Goal: Subscribe to service/newsletter

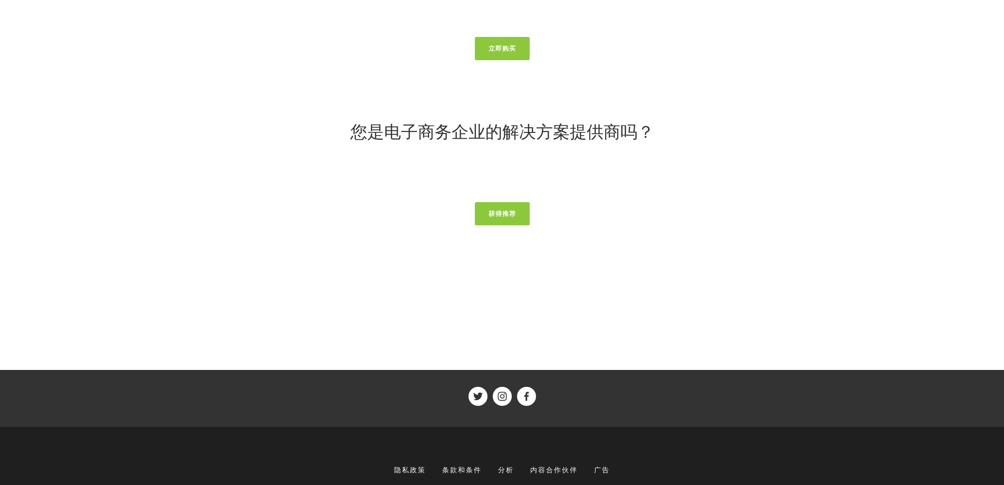
scroll to position [4108, 0]
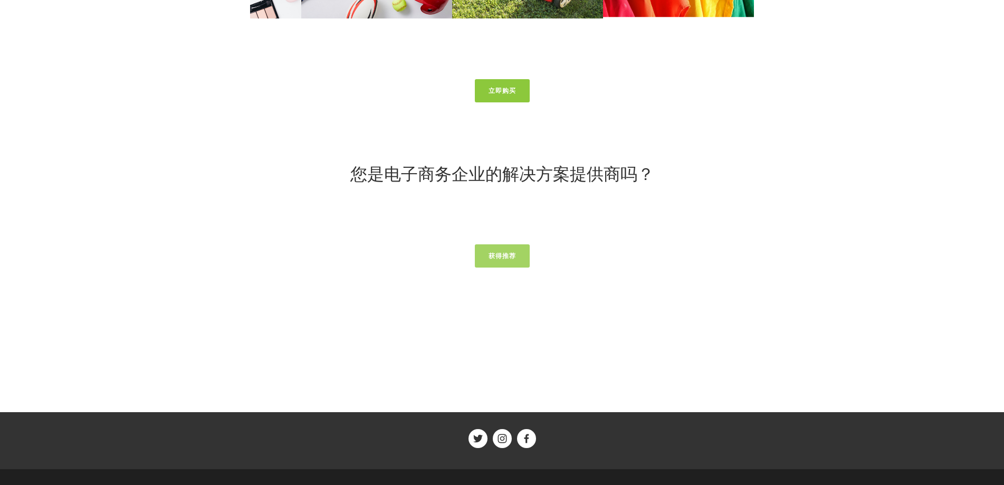
click at [493, 261] on link "获得推荐" at bounding box center [502, 255] width 55 height 23
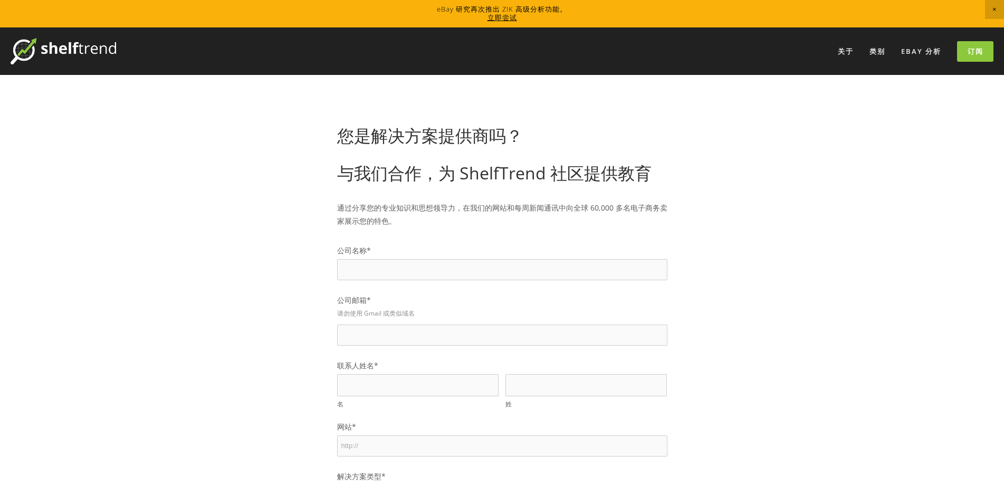
click at [911, 52] on font "eBay 分析" at bounding box center [921, 50] width 40 height 9
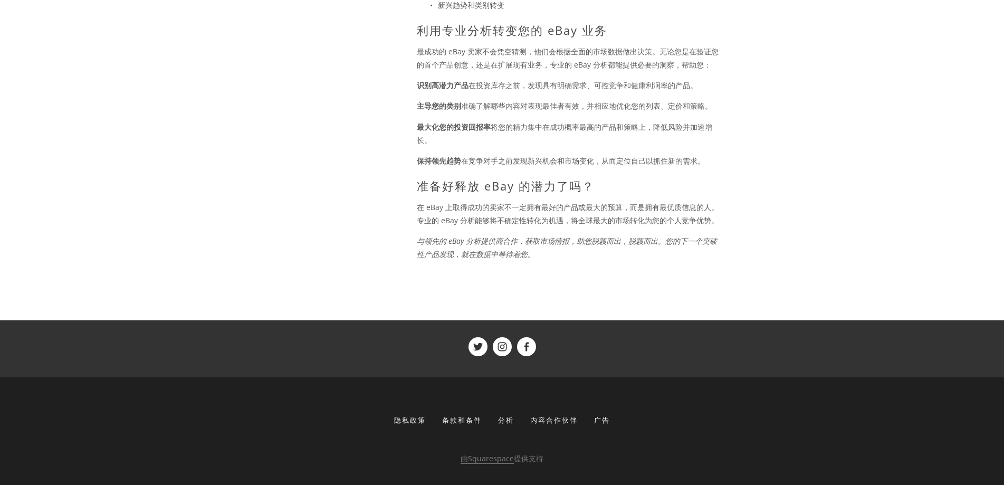
scroll to position [917, 0]
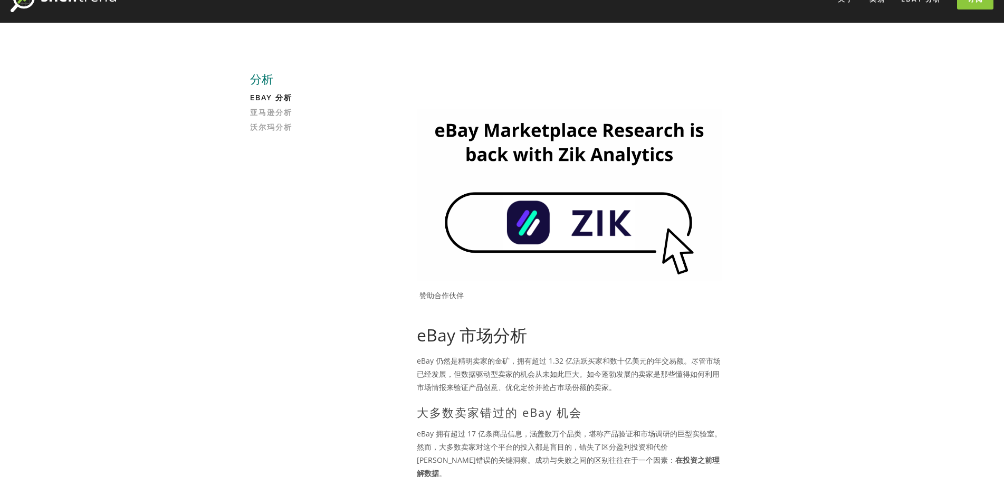
scroll to position [0, 0]
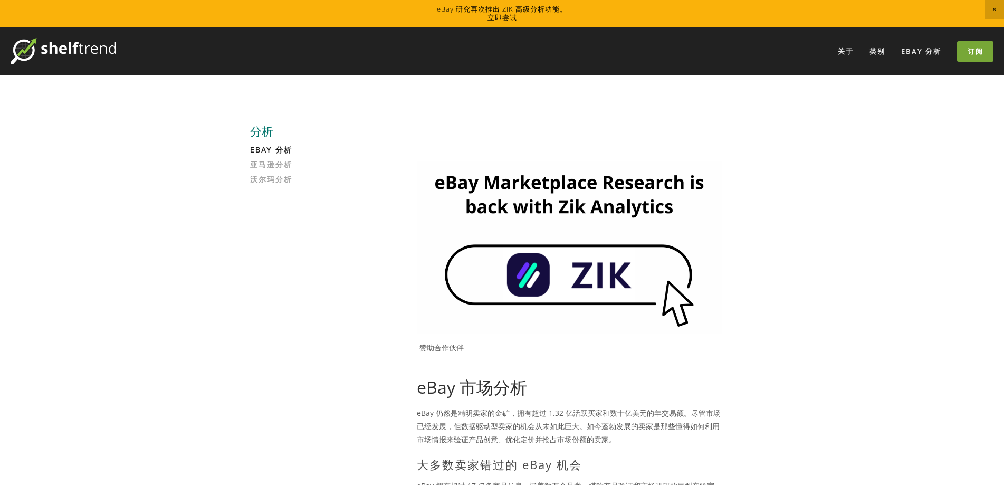
drag, startPoint x: 975, startPoint y: 44, endPoint x: 967, endPoint y: 46, distance: 8.2
click at [974, 44] on link "订阅" at bounding box center [975, 51] width 36 height 21
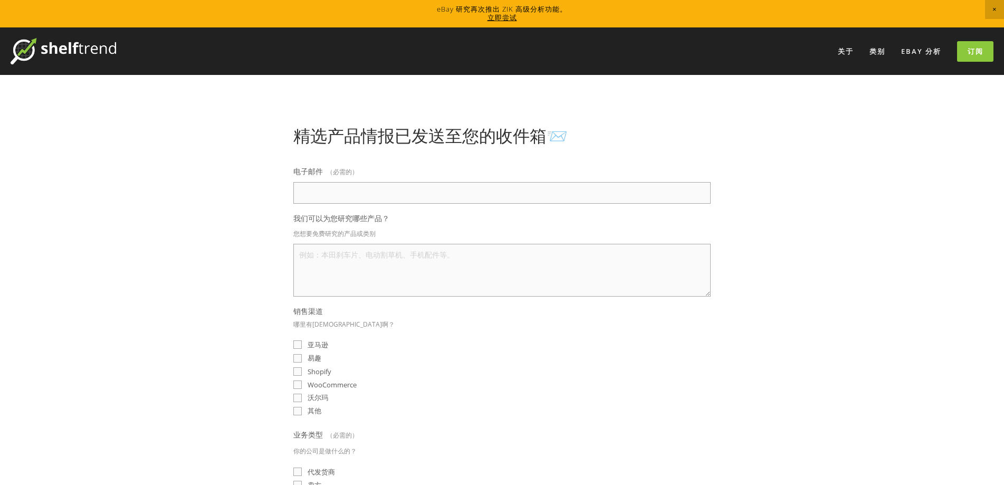
drag, startPoint x: 403, startPoint y: 291, endPoint x: 402, endPoint y: 282, distance: 8.5
click at [403, 290] on textarea "我们可以为您研究哪些产品？" at bounding box center [501, 270] width 417 height 53
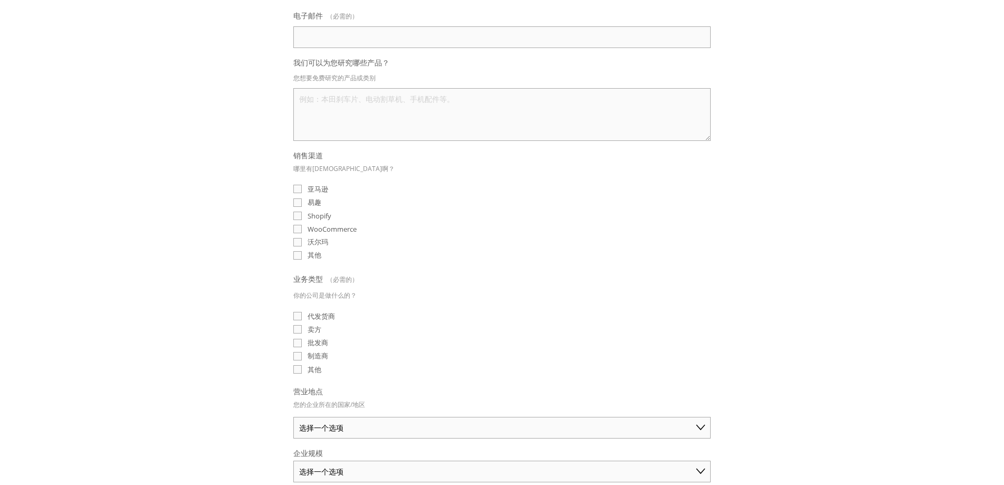
scroll to position [158, 0]
click at [315, 201] on font "易趣" at bounding box center [314, 199] width 14 height 9
click at [302, 201] on input "易趣" at bounding box center [297, 200] width 8 height 8
checkbox input "true"
click at [317, 326] on font "卖方" at bounding box center [314, 326] width 14 height 9
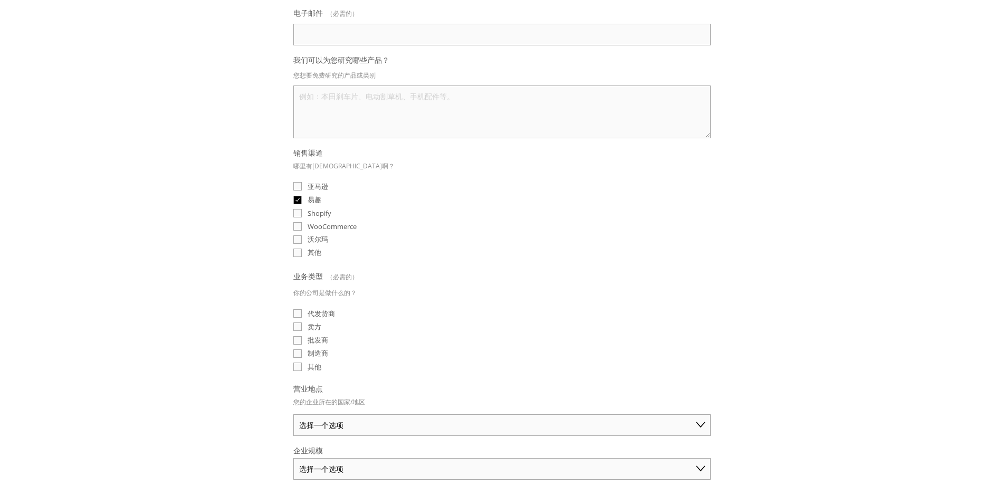
click at [302, 326] on input "卖方" at bounding box center [297, 326] width 8 height 8
checkbox input "true"
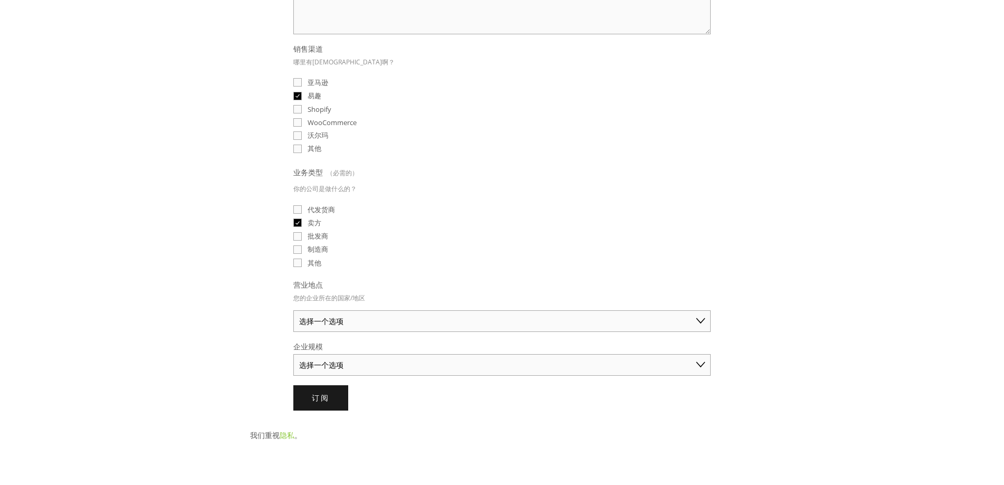
scroll to position [264, 0]
click at [317, 231] on font "批发商" at bounding box center [317, 233] width 21 height 9
click at [302, 231] on input "批发商" at bounding box center [297, 234] width 8 height 8
checkbox input "true"
click at [320, 243] on span "制造商" at bounding box center [317, 248] width 21 height 10
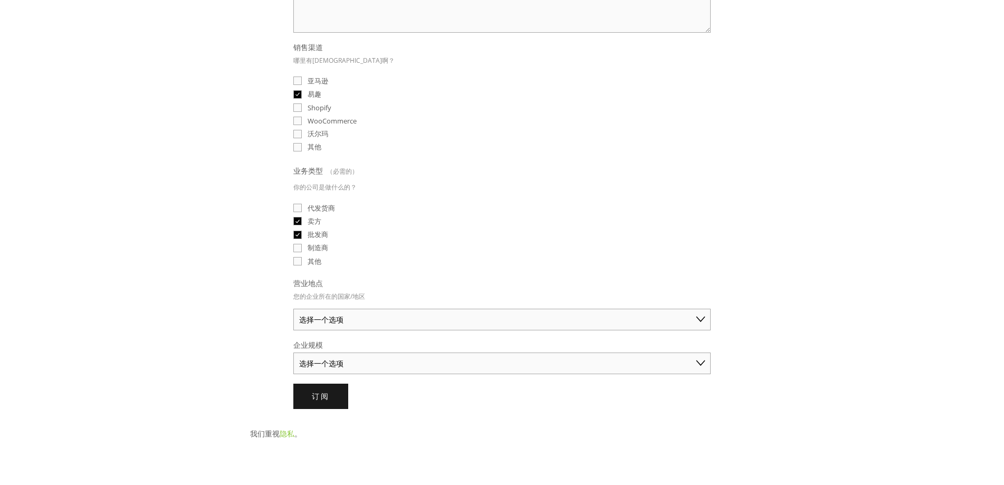
click at [302, 244] on input "制造商" at bounding box center [297, 248] width 8 height 8
checkbox input "true"
click at [319, 233] on font "批发商" at bounding box center [317, 233] width 21 height 9
click at [302, 233] on input "批发商" at bounding box center [297, 234] width 8 height 8
checkbox input "false"
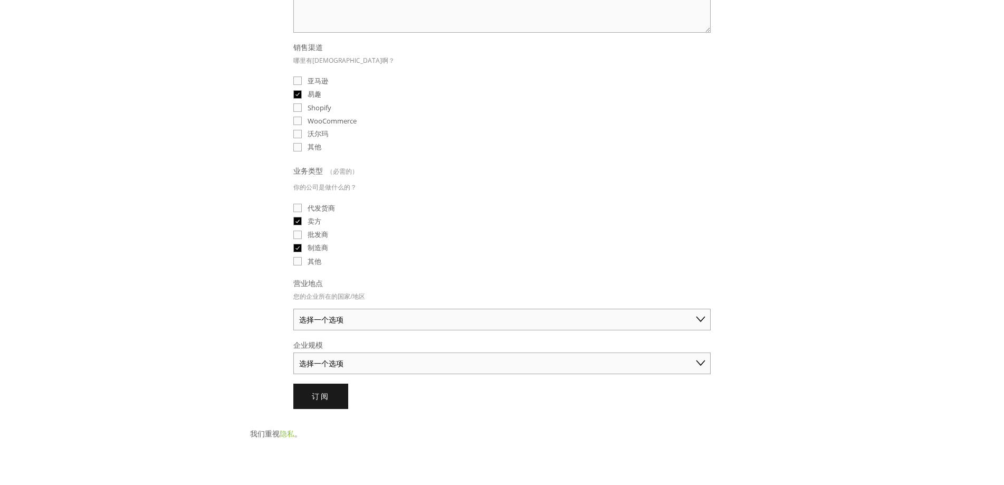
click at [328, 322] on select "选择一个选项 澳大利亚 美国 英国 中国 日本 德国 加拿大 其他" at bounding box center [501, 320] width 417 height 22
select select "[GEOGRAPHIC_DATA]"
click at [293, 309] on select "选择一个选项 澳大利亚 美国 英国 中国 日本 德国 加拿大 其他" at bounding box center [501, 320] width 417 height 22
click at [330, 362] on select "选择一个选项 个人商家（年销售额低于 5 万美元） 小型企业（年销售额 5 万至 25 万美元） 成熟企业（年销售额超过 25 万美元）" at bounding box center [501, 363] width 417 height 22
select select "Established Business (Over $250K annual sales)"
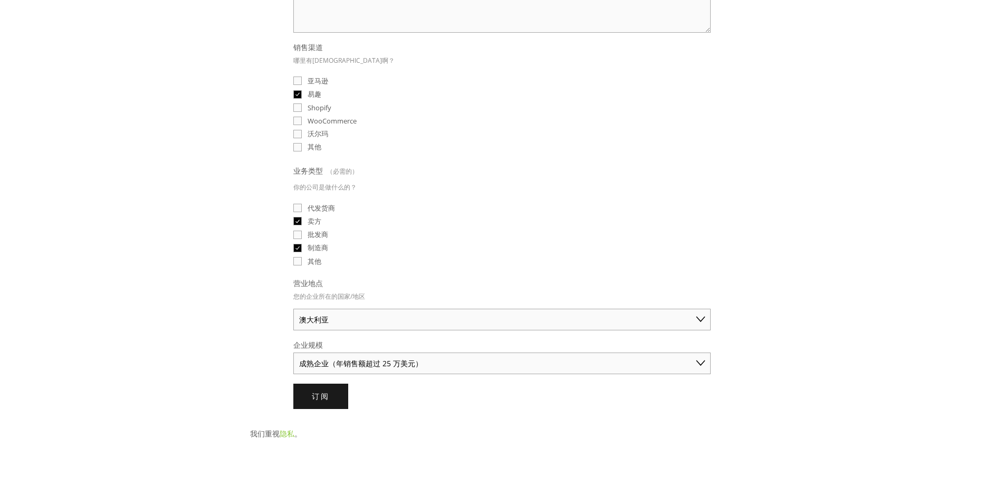
click at [293, 352] on select "选择一个选项 个人商家（年销售额低于 5 万美元） 小型企业（年销售额 5 万至 25 万美元） 成熟企业（年销售额超过 25 万美元）" at bounding box center [501, 363] width 417 height 22
click at [324, 397] on font "订阅" at bounding box center [321, 396] width 18 height 10
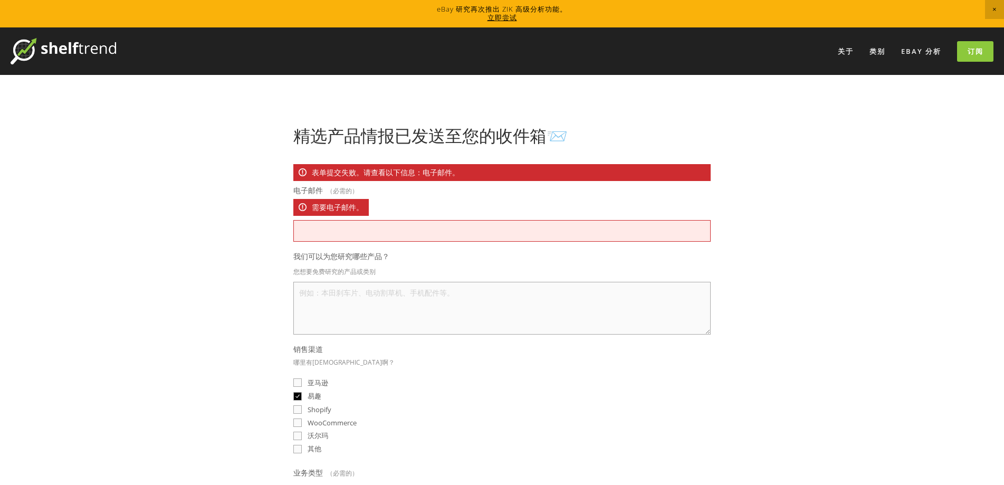
click at [384, 232] on input "电子邮件 （必需的） 需要电子邮件。" at bounding box center [501, 231] width 417 height 22
click at [475, 312] on textarea "我们可以为您研究哪些产品？" at bounding box center [501, 308] width 417 height 53
type textarea "Gas Generator, Gas Engine, Gas"
